Goal: Transaction & Acquisition: Purchase product/service

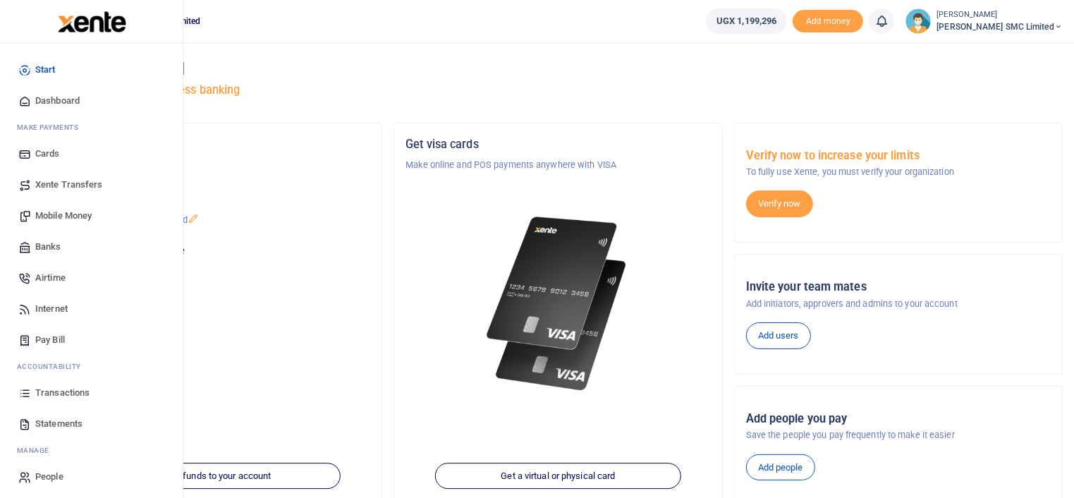
click at [45, 388] on span "Transactions" at bounding box center [62, 393] width 54 height 14
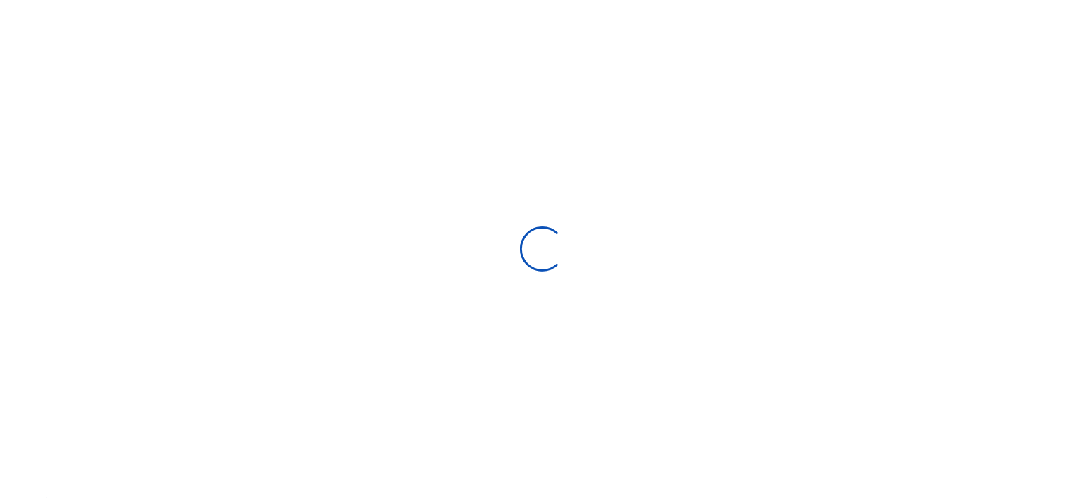
select select
type input "[DATE] - [DATE]"
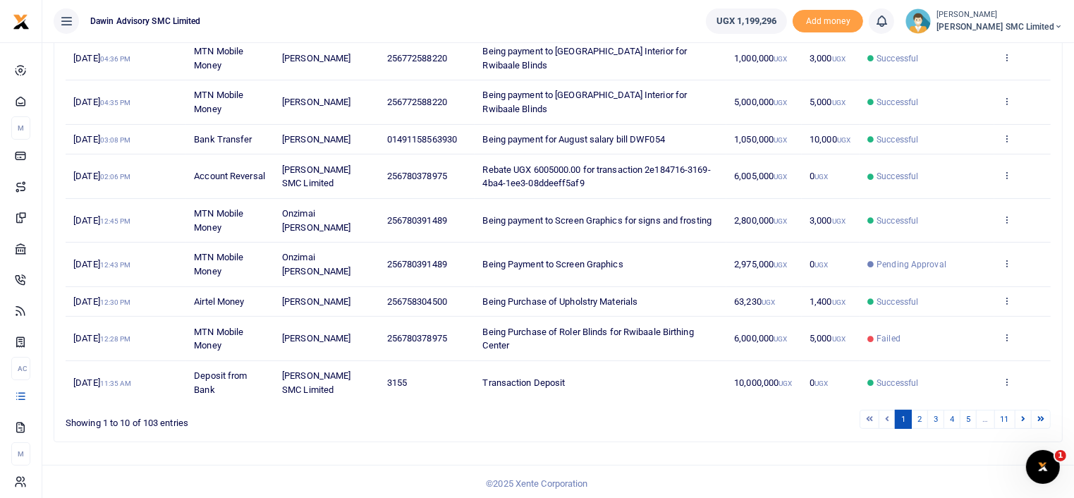
scroll to position [272, 0]
click at [917, 411] on link "2" at bounding box center [919, 418] width 17 height 19
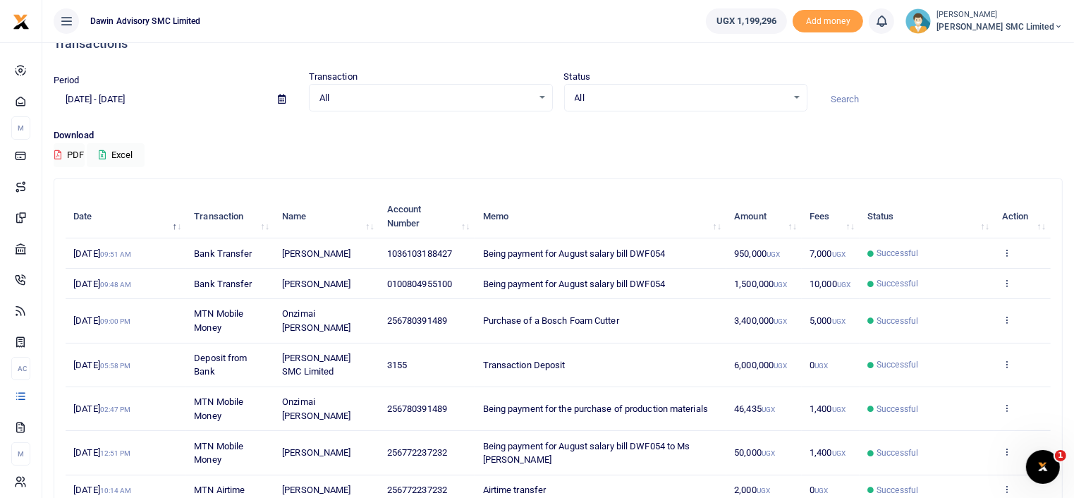
scroll to position [0, 0]
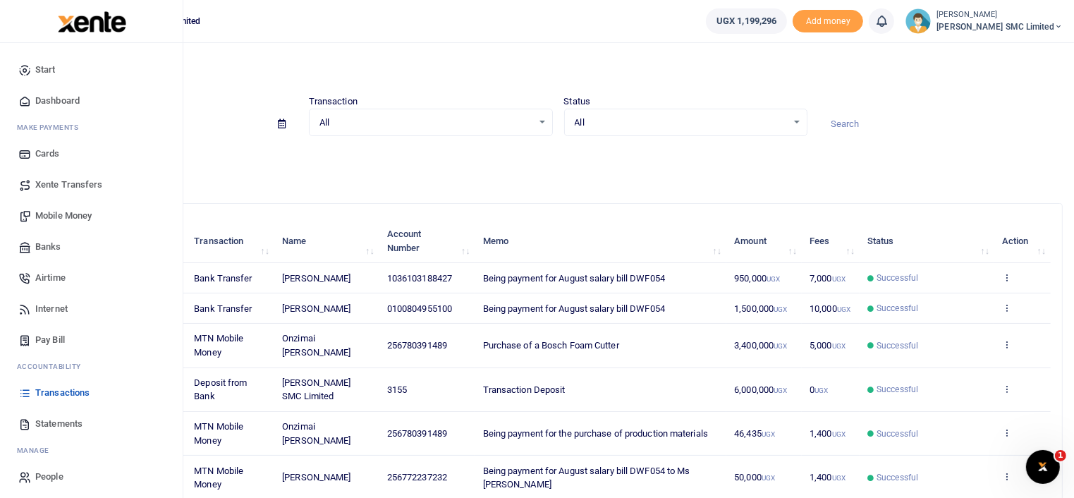
click at [54, 207] on link "Mobile Money" at bounding box center [91, 215] width 160 height 31
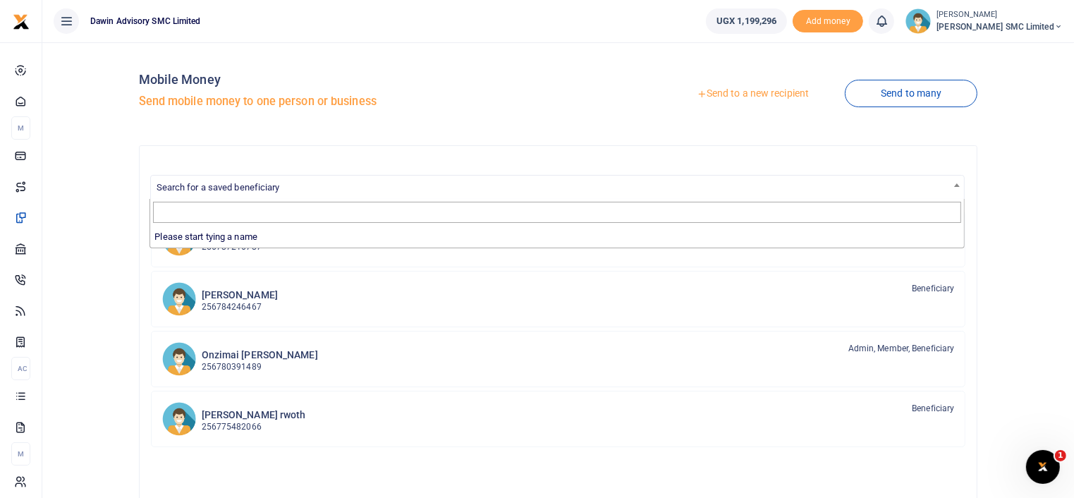
click at [264, 187] on span "Search for a saved beneficiary" at bounding box center [218, 187] width 123 height 11
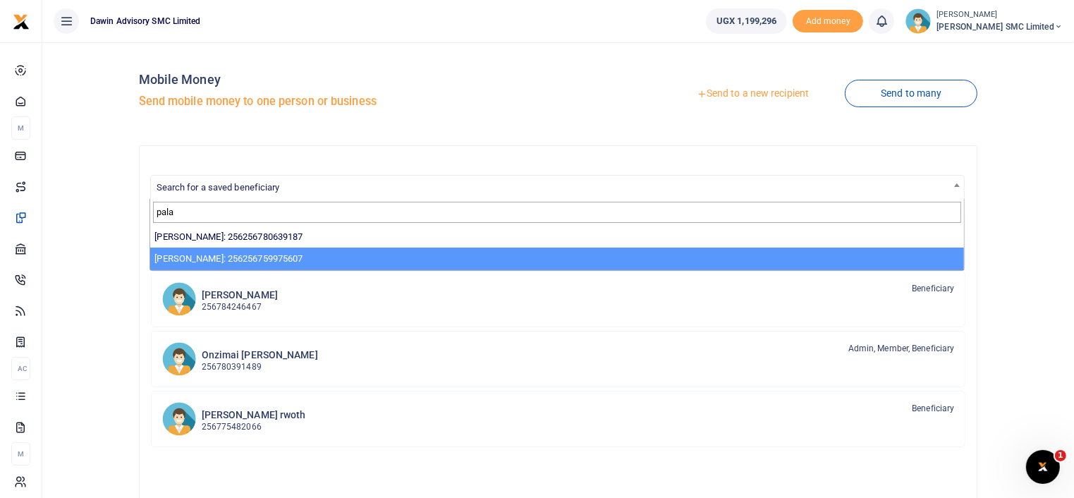
type input "pala"
select select "13855"
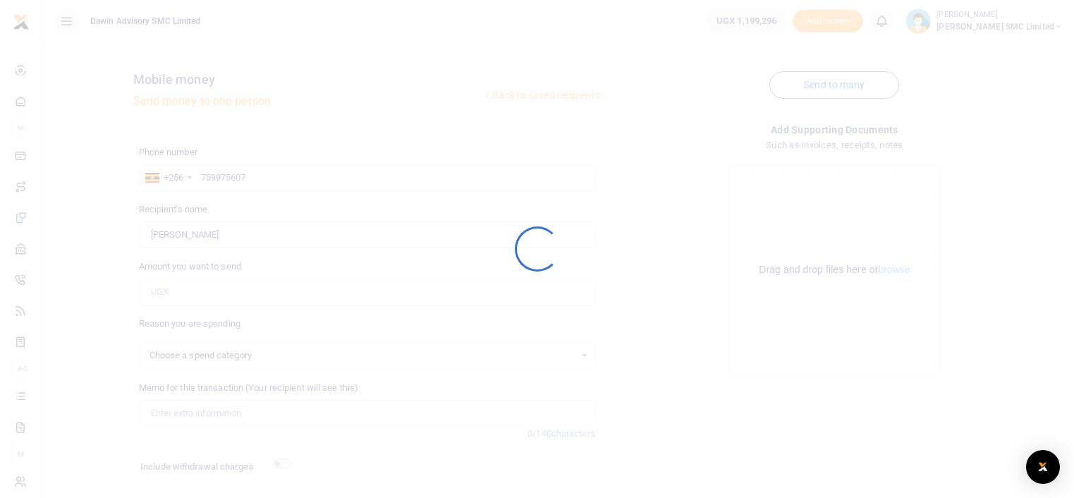
select select
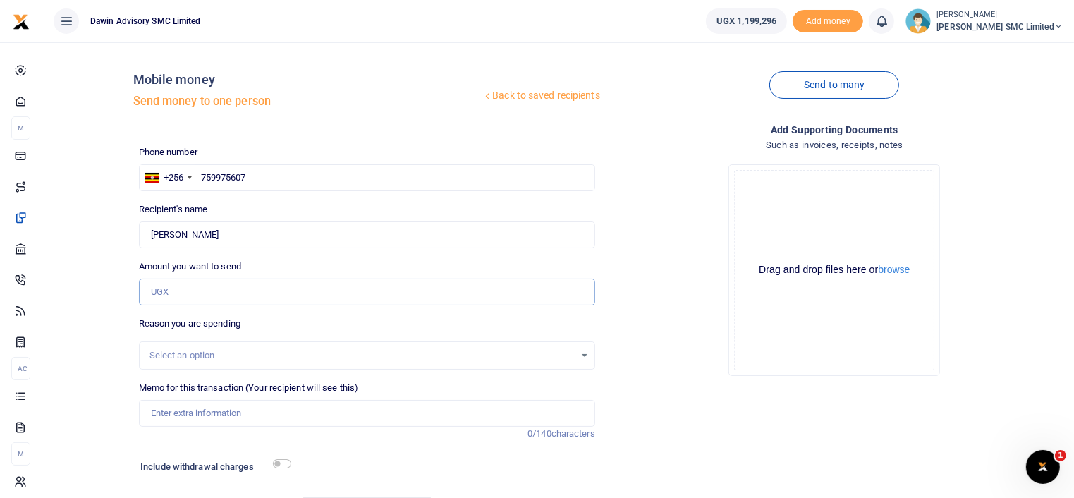
click at [184, 291] on input "Amount you want to send" at bounding box center [367, 292] width 456 height 27
type input "530,502"
click at [650, 337] on div "Drop your files here Drag and drop files here or browse Powered by Uppy" at bounding box center [835, 270] width 456 height 234
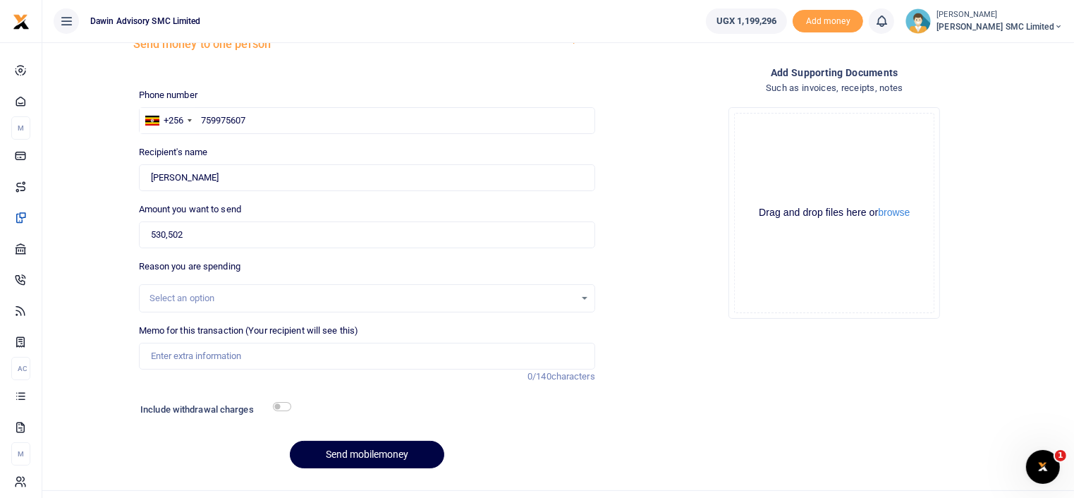
scroll to position [85, 0]
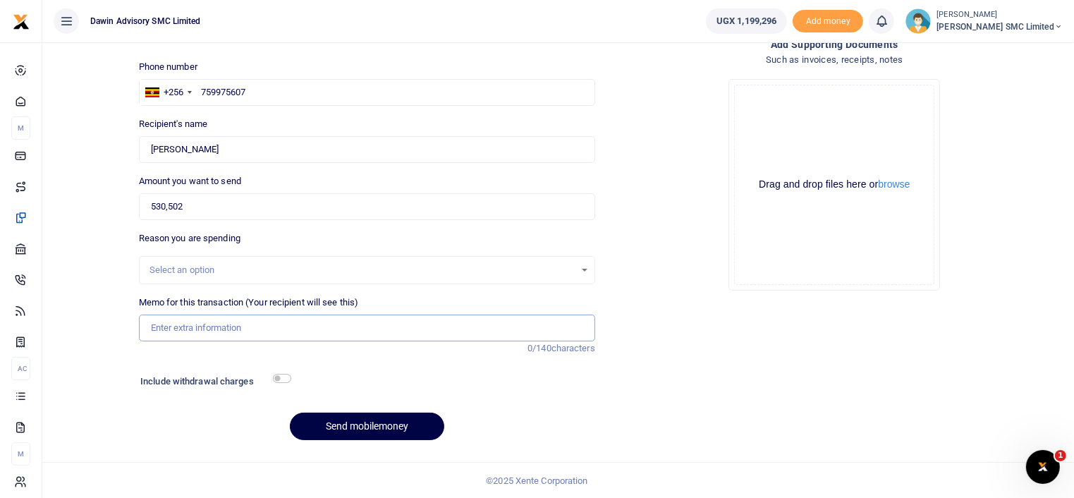
click at [217, 332] on input "Memo for this transaction (Your recipient will see this)" at bounding box center [367, 328] width 456 height 27
type input "Being payment for Employee Reimbursements"
click at [286, 380] on input "checkbox" at bounding box center [282, 378] width 18 height 9
checkbox input "true"
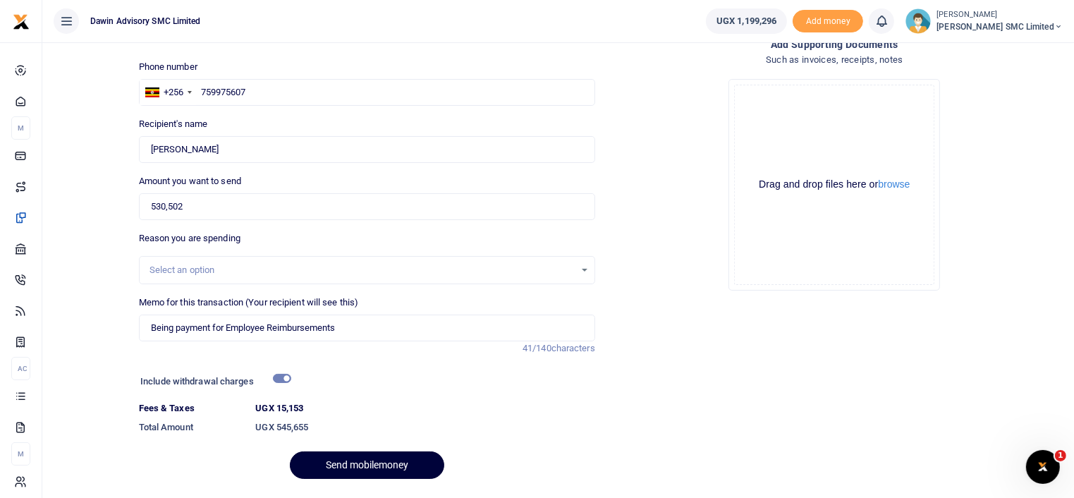
click at [368, 461] on button "Send mobilemoney" at bounding box center [367, 465] width 154 height 28
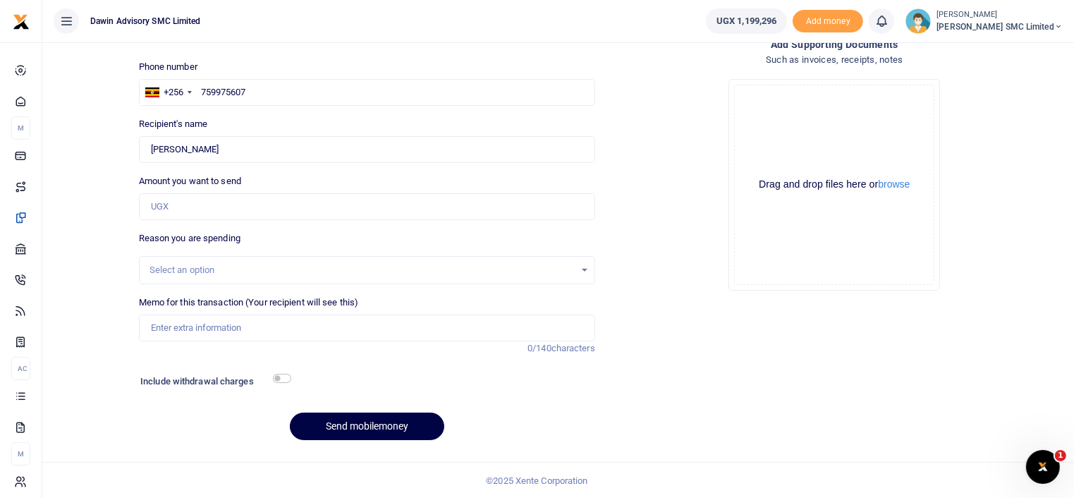
click at [654, 259] on div "Drop your files here Drag and drop files here or browse Powered by Uppy" at bounding box center [835, 185] width 456 height 234
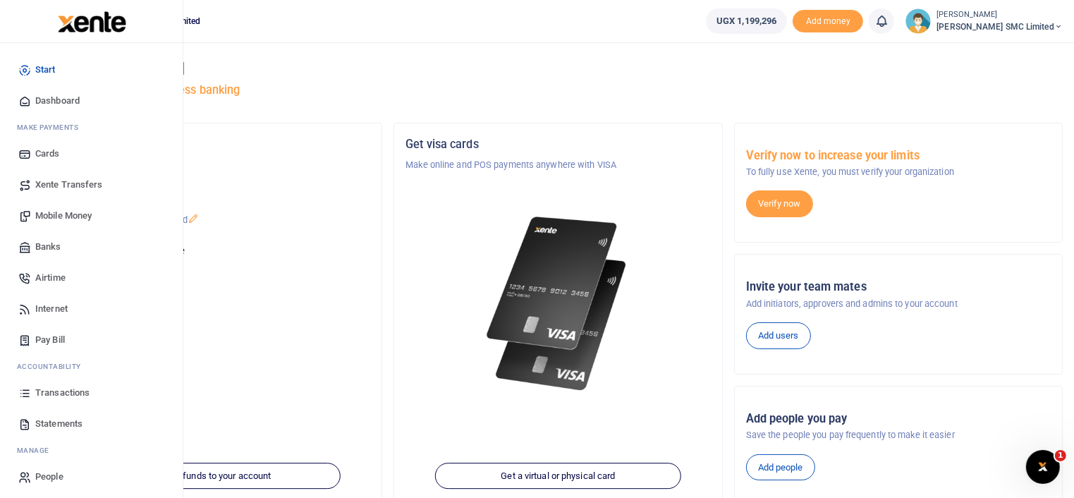
click at [51, 394] on span "Transactions" at bounding box center [62, 393] width 54 height 14
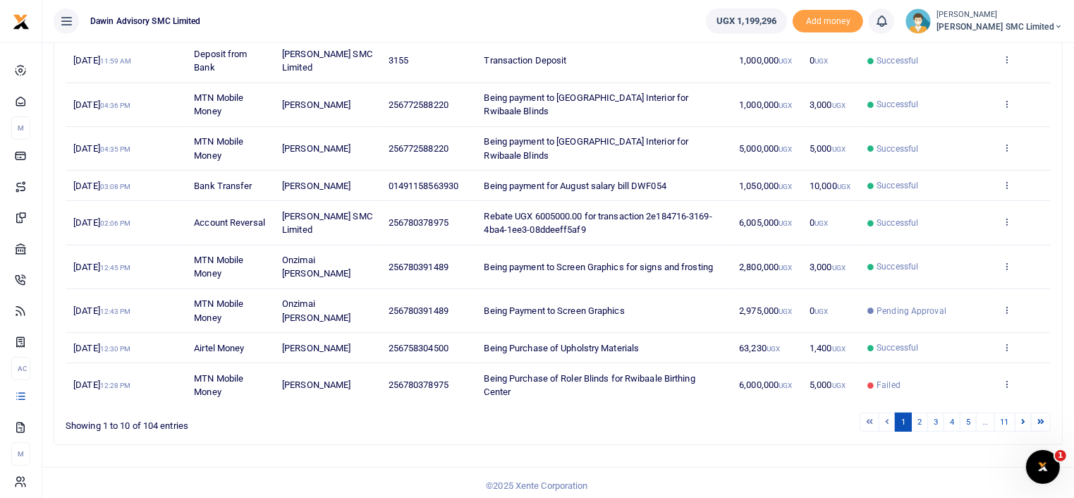
scroll to position [258, 0]
